Goal: Information Seeking & Learning: Learn about a topic

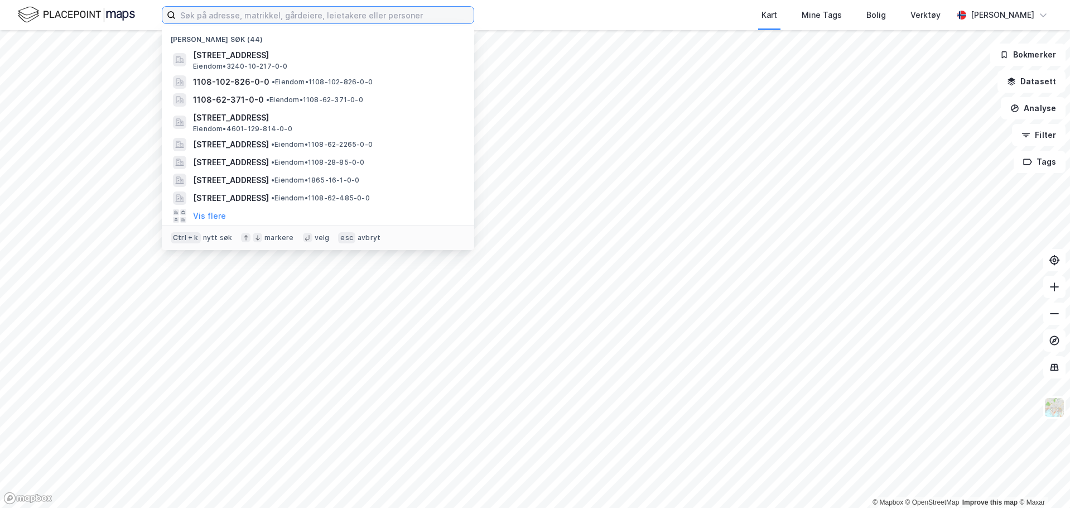
click at [230, 12] on input at bounding box center [325, 15] width 298 height 17
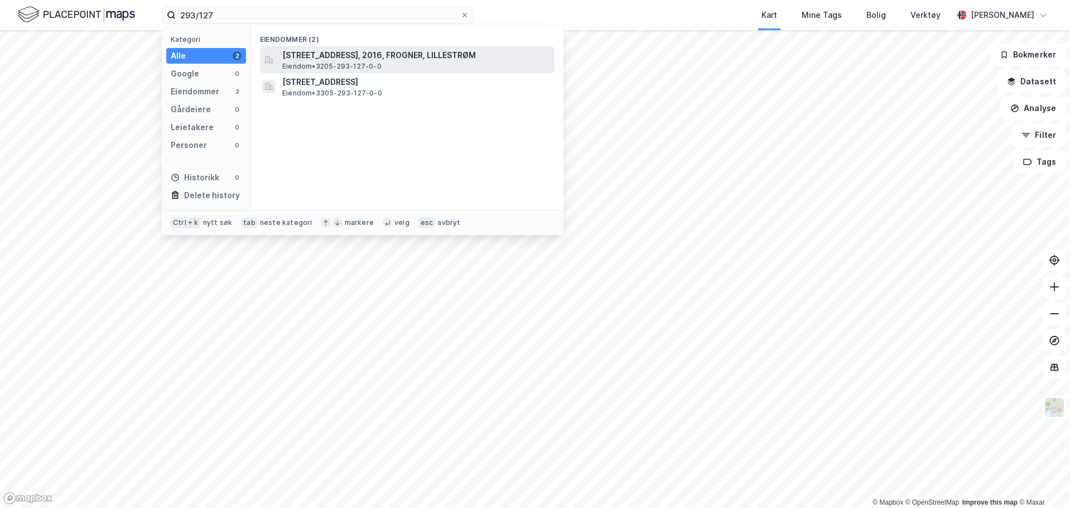
click at [388, 53] on span "[STREET_ADDRESS], 2016, FROGNER, LILLESTRØM" at bounding box center [416, 55] width 268 height 13
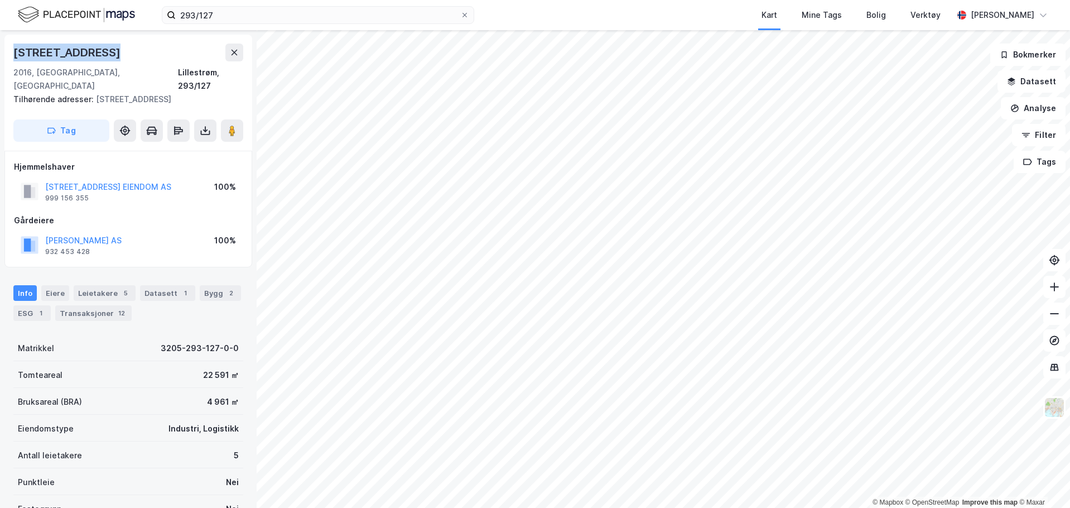
drag, startPoint x: 68, startPoint y: 55, endPoint x: 16, endPoint y: 56, distance: 51.9
click at [16, 56] on div "[STREET_ADDRESS]" at bounding box center [128, 53] width 230 height 18
copy div "[STREET_ADDRESS]"
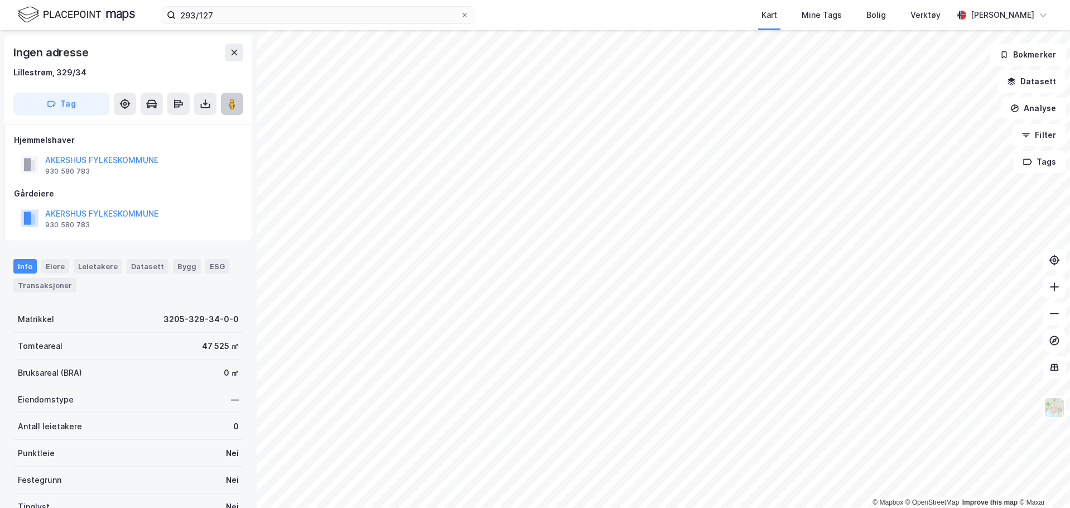
click at [224, 98] on button at bounding box center [232, 104] width 22 height 22
click at [283, 17] on input "293/127" at bounding box center [318, 15] width 285 height 17
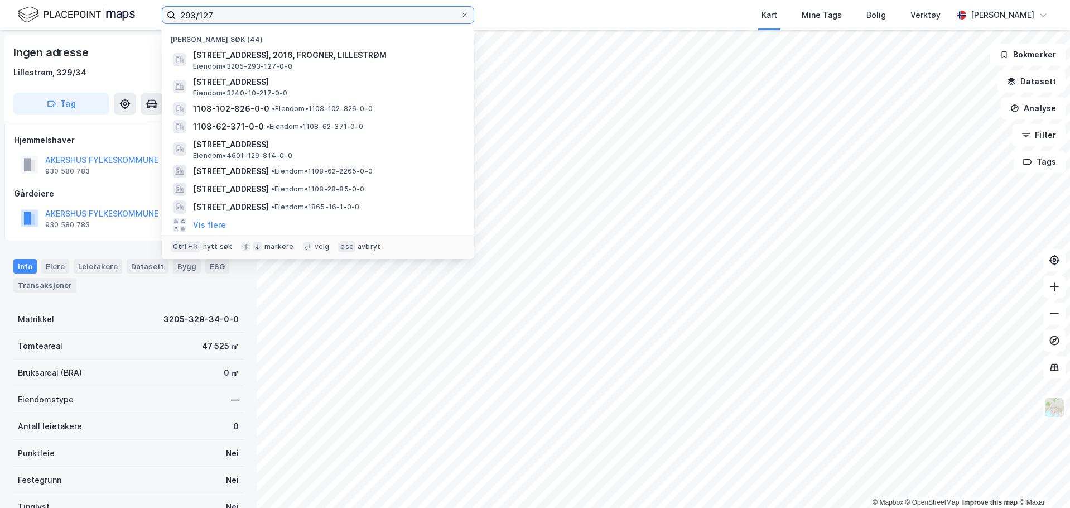
click at [256, 12] on input "293/127" at bounding box center [318, 15] width 285 height 17
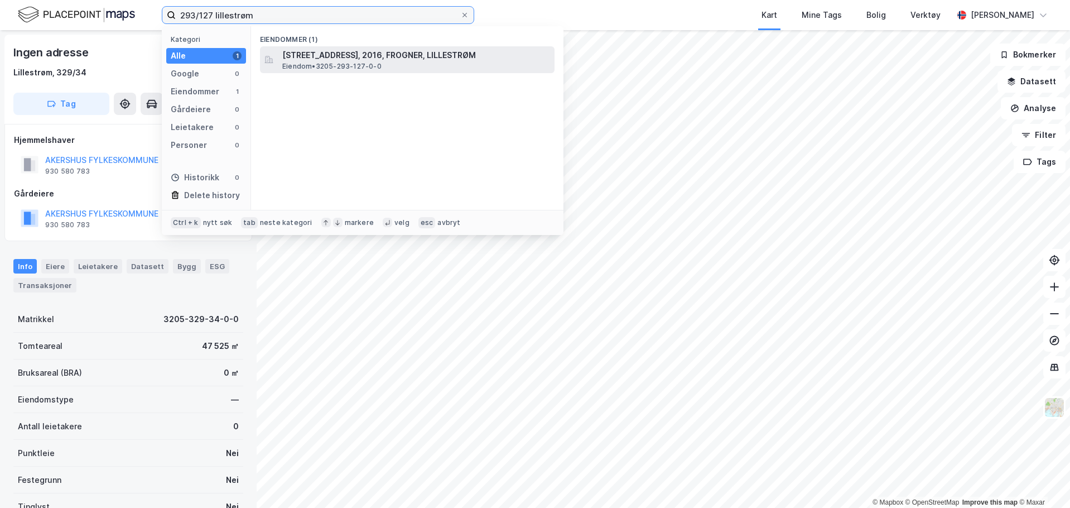
type input "293/127 lillestrøm"
click at [399, 65] on div "[STREET_ADDRESS], 2016, FROGNER, LILLESTRØM Eiendom • 3205-293-127-0-0" at bounding box center [417, 60] width 270 height 22
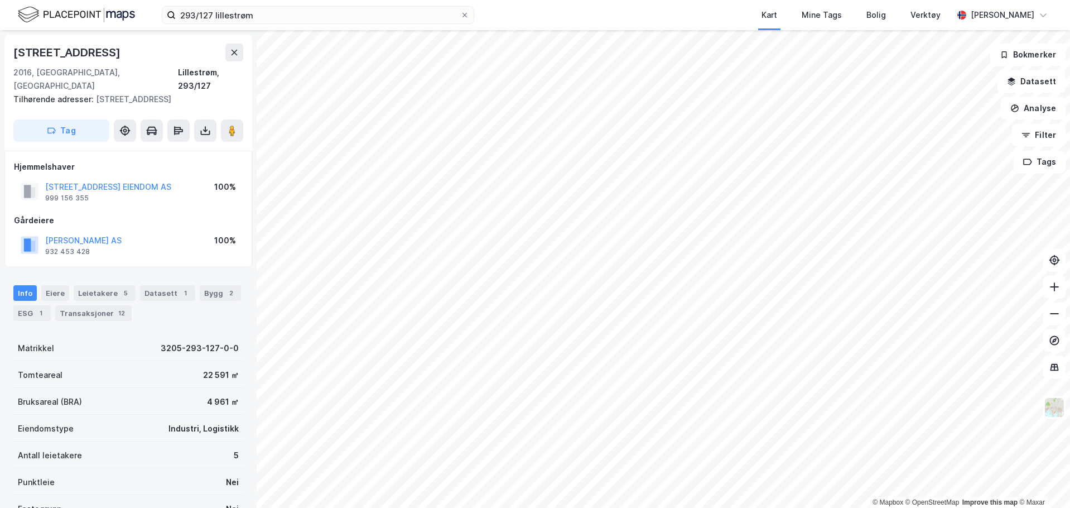
click at [627, 0] on html "293/127 lillestrøm Kart Mine Tags Bolig Verktøy [PERSON_NAME] © Mapbox © OpenSt…" at bounding box center [535, 254] width 1070 height 508
